Goal: Task Accomplishment & Management: Use online tool/utility

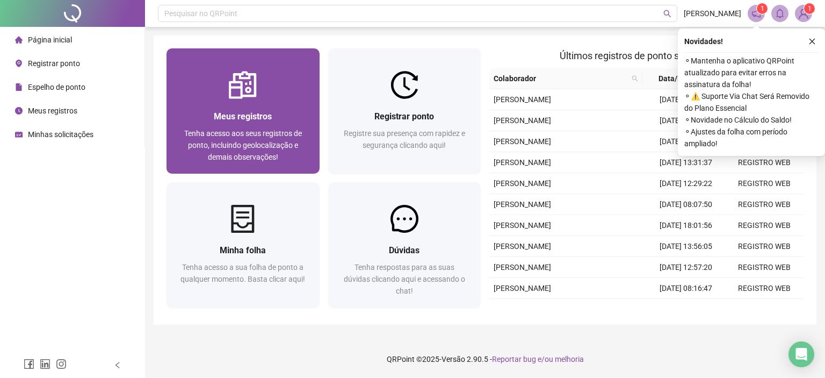
click at [298, 117] on div "Meus registros" at bounding box center [242, 116] width 127 height 13
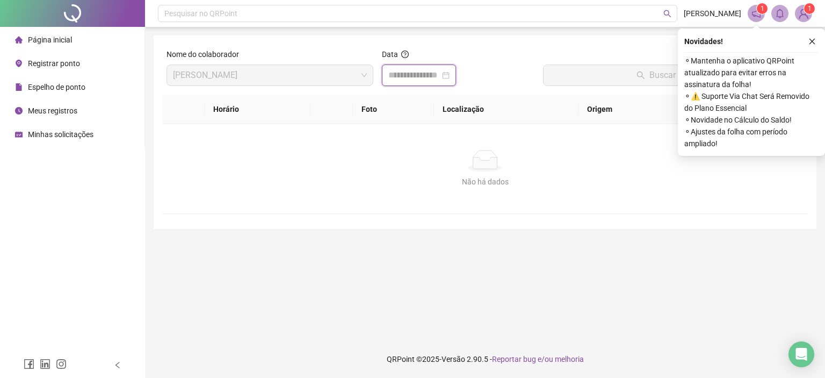
click at [420, 75] on input at bounding box center [414, 75] width 52 height 13
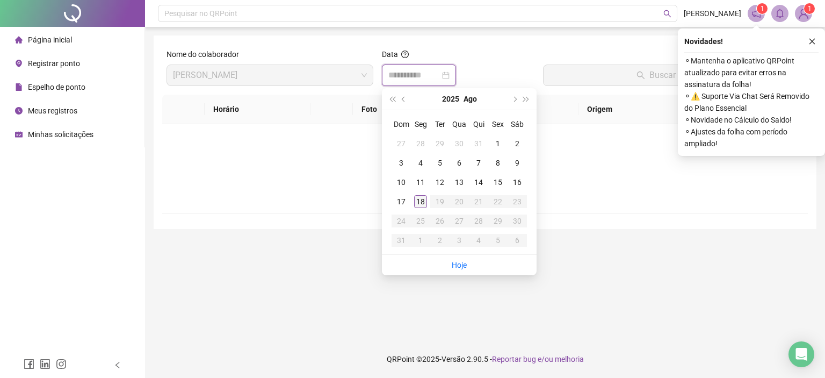
type input "**********"
click at [422, 201] on div "18" at bounding box center [420, 201] width 13 height 13
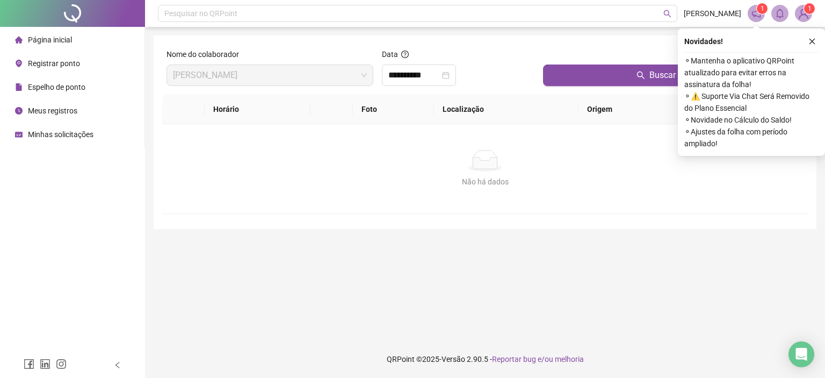
click at [613, 88] on div "Buscar registros" at bounding box center [673, 71] width 269 height 46
click at [614, 84] on button "Buscar registros" at bounding box center [673, 74] width 261 height 21
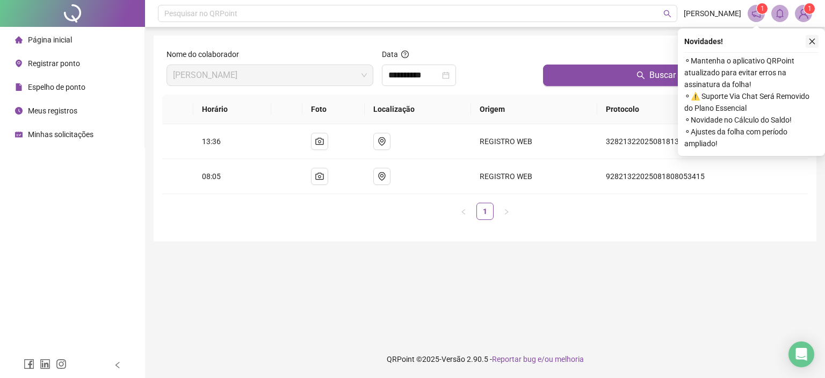
click at [809, 42] on icon "close" at bounding box center [813, 42] width 8 height 8
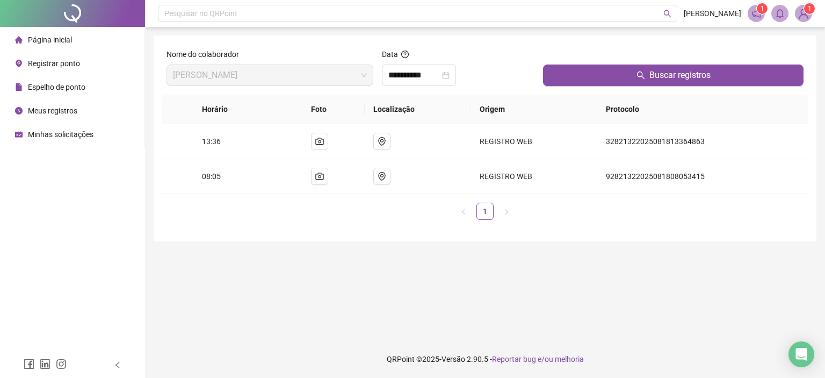
click at [51, 44] on span "Página inicial" at bounding box center [50, 39] width 44 height 9
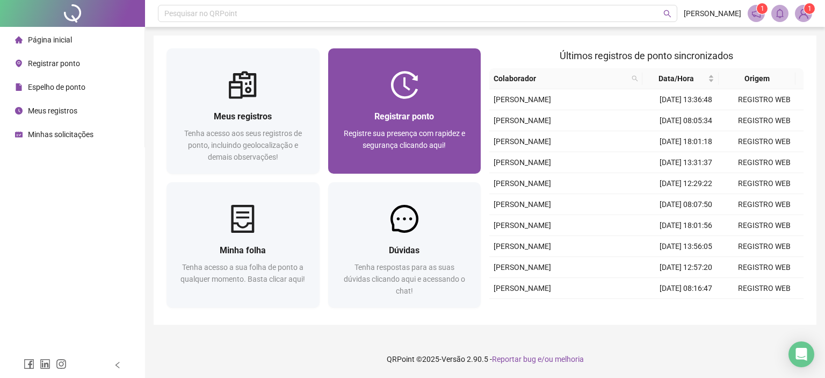
click at [412, 102] on div "Registrar ponto Registre sua presença com rapidez e segurança clicando aqui!" at bounding box center [404, 136] width 153 height 75
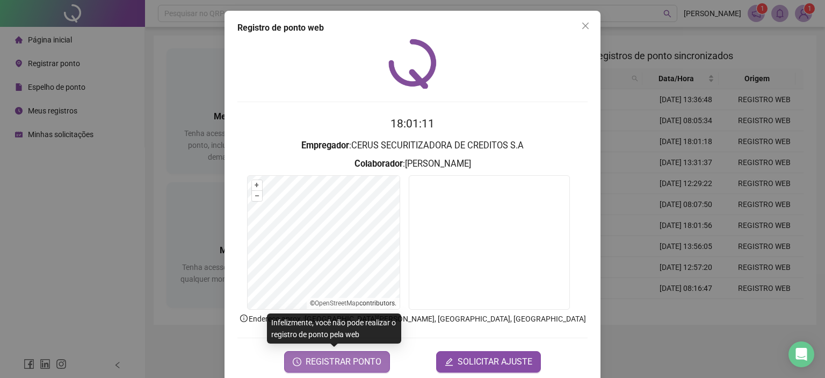
click at [326, 361] on span "REGISTRAR PONTO" at bounding box center [344, 361] width 76 height 13
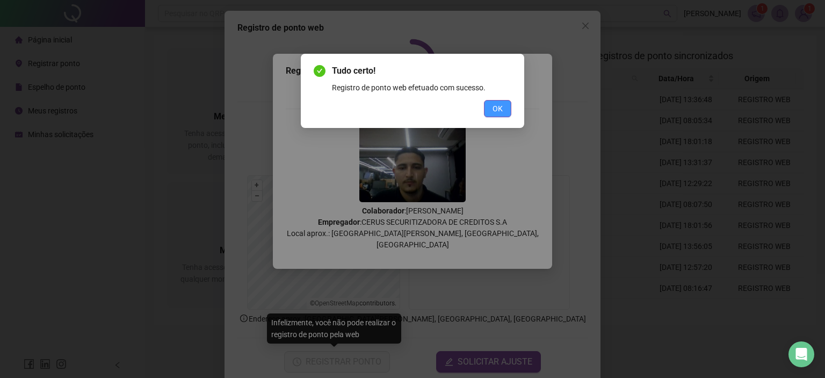
click at [496, 104] on span "OK" at bounding box center [498, 109] width 10 height 12
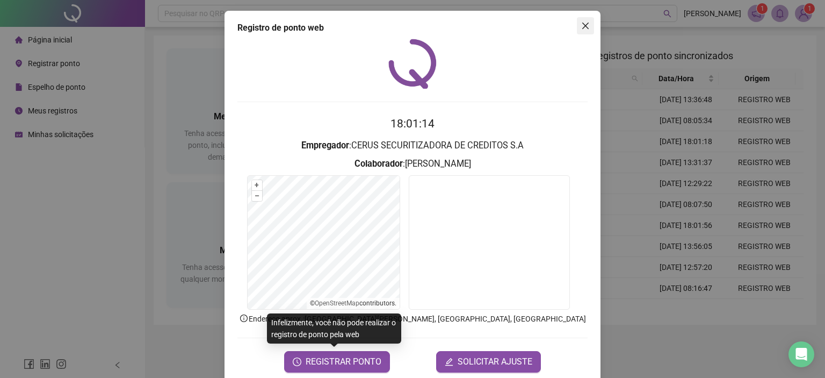
click at [582, 23] on icon "close" at bounding box center [585, 26] width 6 height 6
